Goal: Navigation & Orientation: Understand site structure

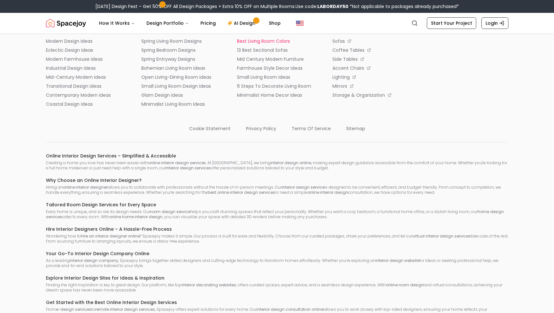
scroll to position [3518, 0]
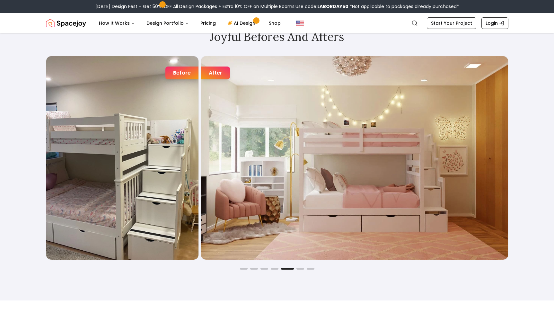
scroll to position [1098, 0]
click at [244, 269] on button "Go to slide 1" at bounding box center [244, 269] width 8 height 2
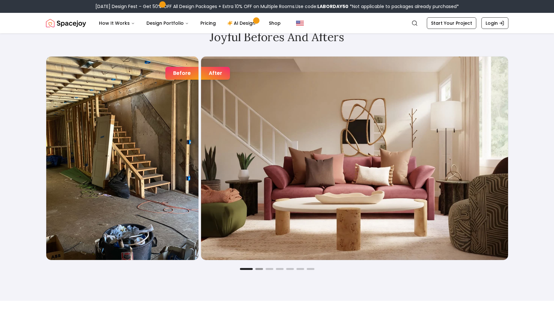
click at [258, 268] on button "Go to slide 2" at bounding box center [259, 269] width 8 height 2
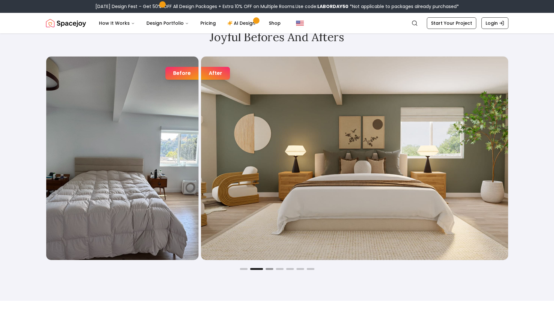
click at [270, 268] on button "Go to slide 3" at bounding box center [270, 269] width 8 height 2
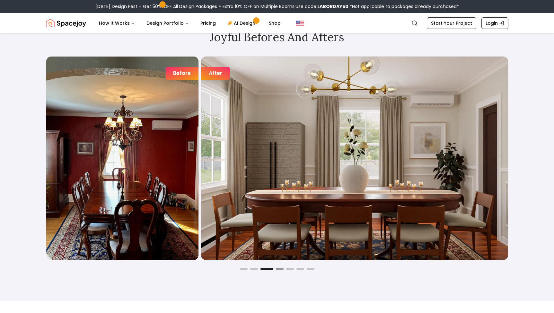
click at [279, 268] on button "Go to slide 4" at bounding box center [280, 269] width 8 height 2
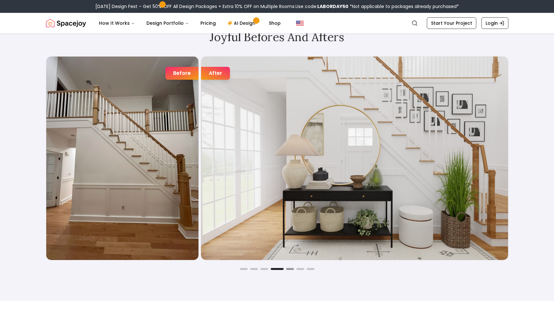
click at [288, 269] on button "Go to slide 5" at bounding box center [290, 269] width 8 height 2
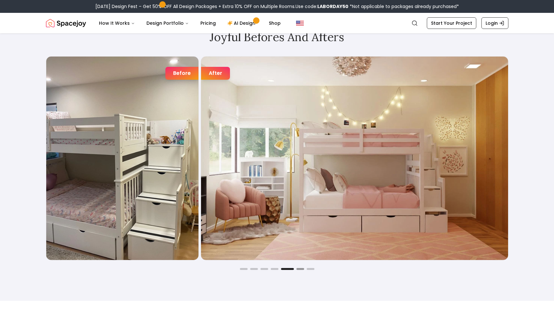
click at [298, 269] on button "Go to slide 6" at bounding box center [300, 269] width 8 height 2
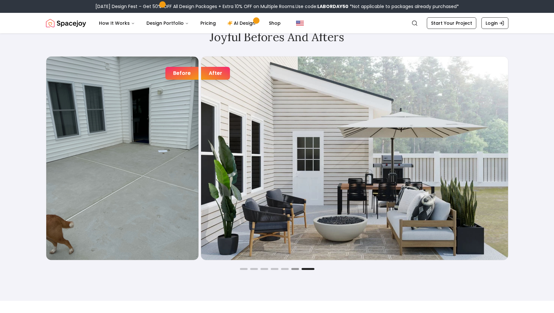
click at [294, 268] on button "Go to slide 6" at bounding box center [295, 269] width 8 height 2
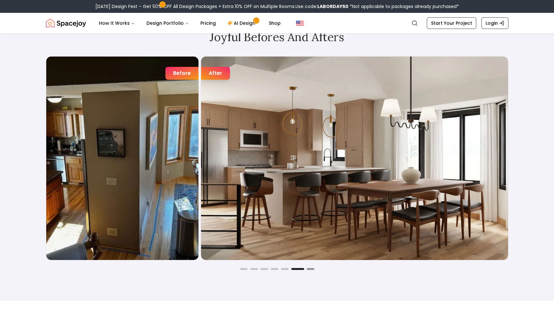
click at [311, 269] on button "Go to slide 7" at bounding box center [311, 269] width 8 height 2
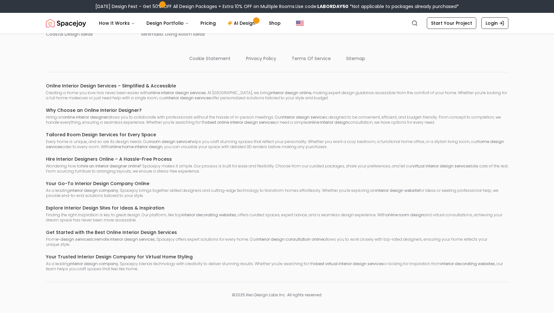
scroll to position [3690, 0]
click at [357, 62] on p "sitemap" at bounding box center [355, 58] width 19 height 6
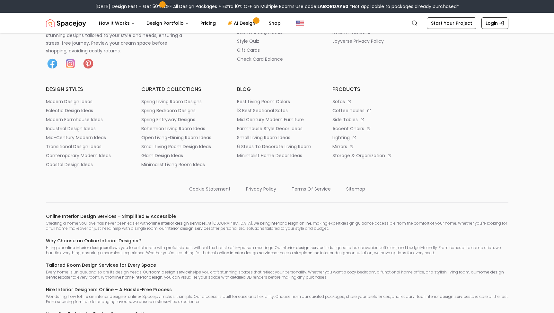
scroll to position [3445, 0]
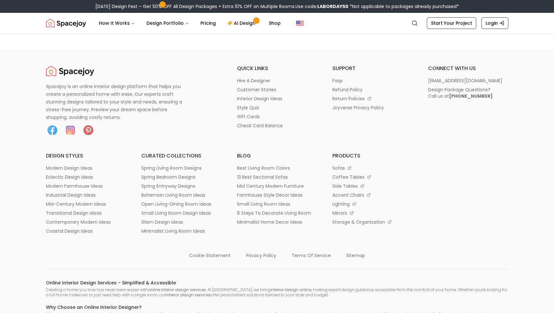
click at [435, 72] on h6 "connect with us" at bounding box center [468, 69] width 80 height 8
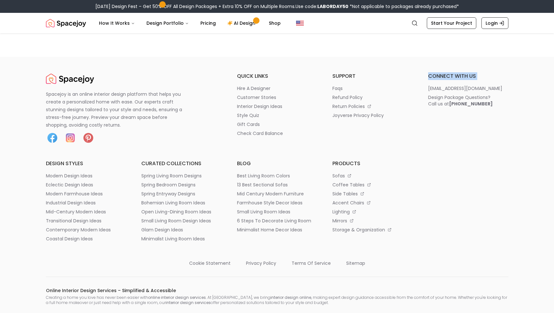
click at [452, 80] on h6 "connect with us" at bounding box center [468, 76] width 80 height 8
click at [446, 80] on h6 "connect with us" at bounding box center [468, 76] width 80 height 8
click at [466, 80] on h6 "connect with us" at bounding box center [468, 76] width 80 height 8
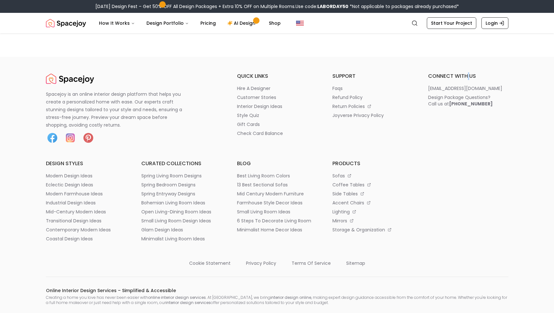
click at [466, 80] on h6 "connect with us" at bounding box center [468, 76] width 80 height 8
click at [461, 80] on h6 "connect with us" at bounding box center [468, 76] width 80 height 8
click at [444, 80] on h6 "connect with us" at bounding box center [468, 76] width 80 height 8
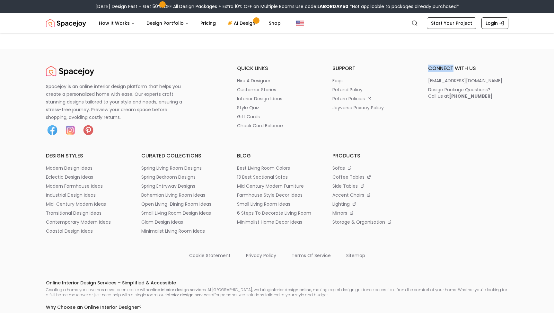
click at [444, 72] on h6 "connect with us" at bounding box center [468, 69] width 80 height 8
click at [465, 72] on h6 "connect with us" at bounding box center [468, 69] width 80 height 8
